Goal: Transaction & Acquisition: Purchase product/service

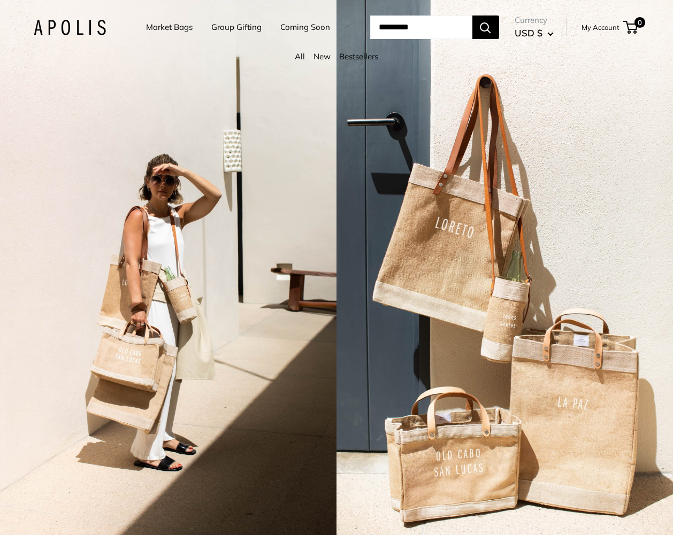
click at [386, 28] on input "Search..." at bounding box center [421, 28] width 102 height 24
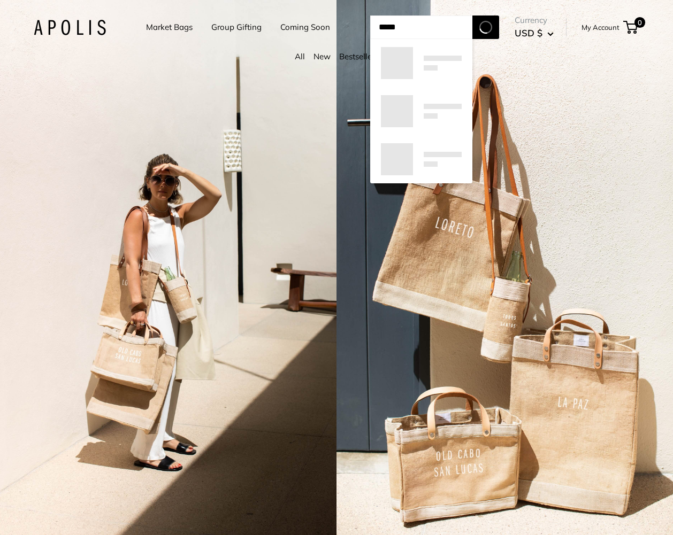
type input "*****"
click at [472, 16] on button "Search" at bounding box center [485, 28] width 27 height 24
